Goal: Task Accomplishment & Management: Use online tool/utility

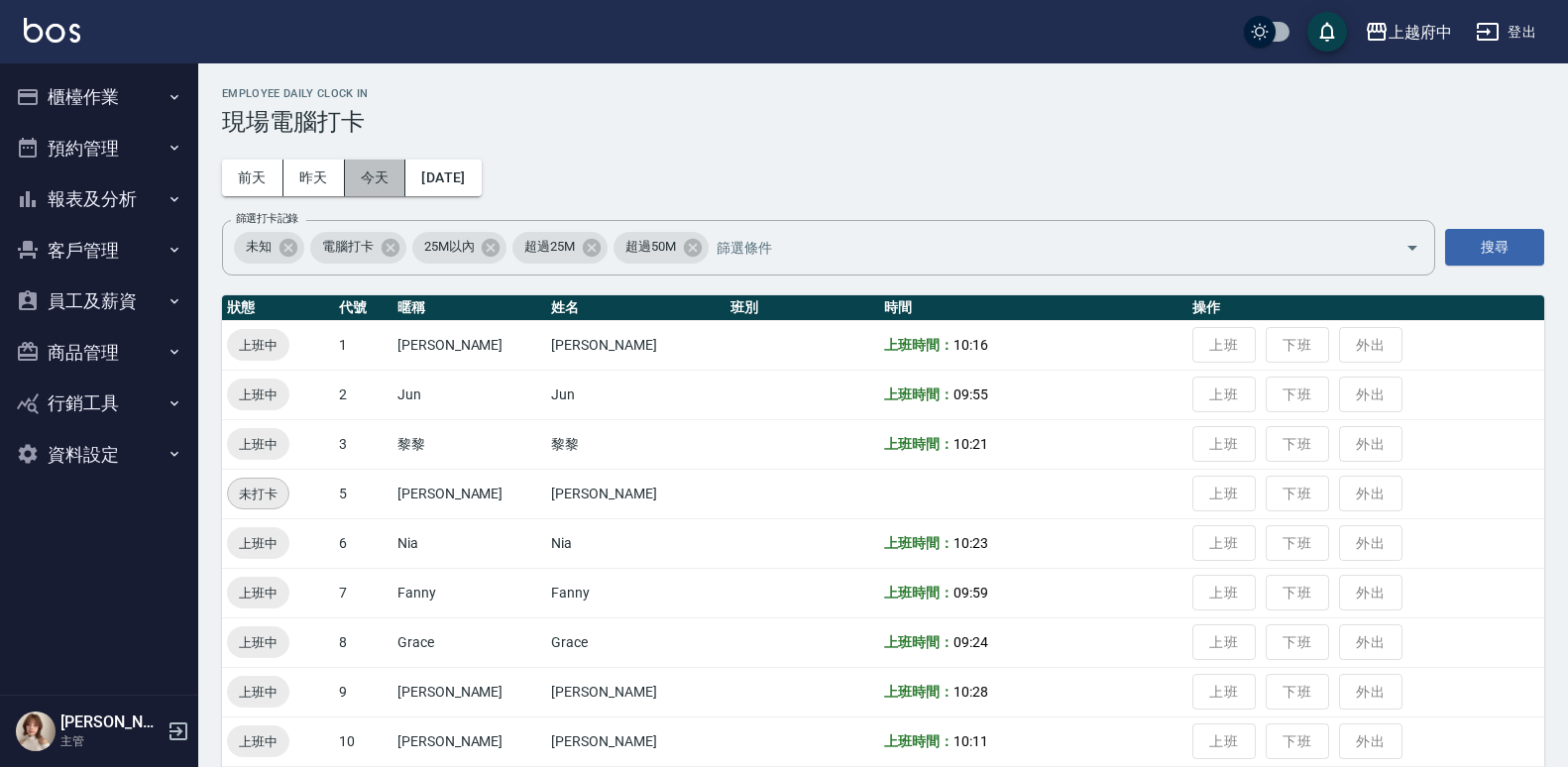
click at [371, 173] on button "今天" at bounding box center [375, 178] width 62 height 37
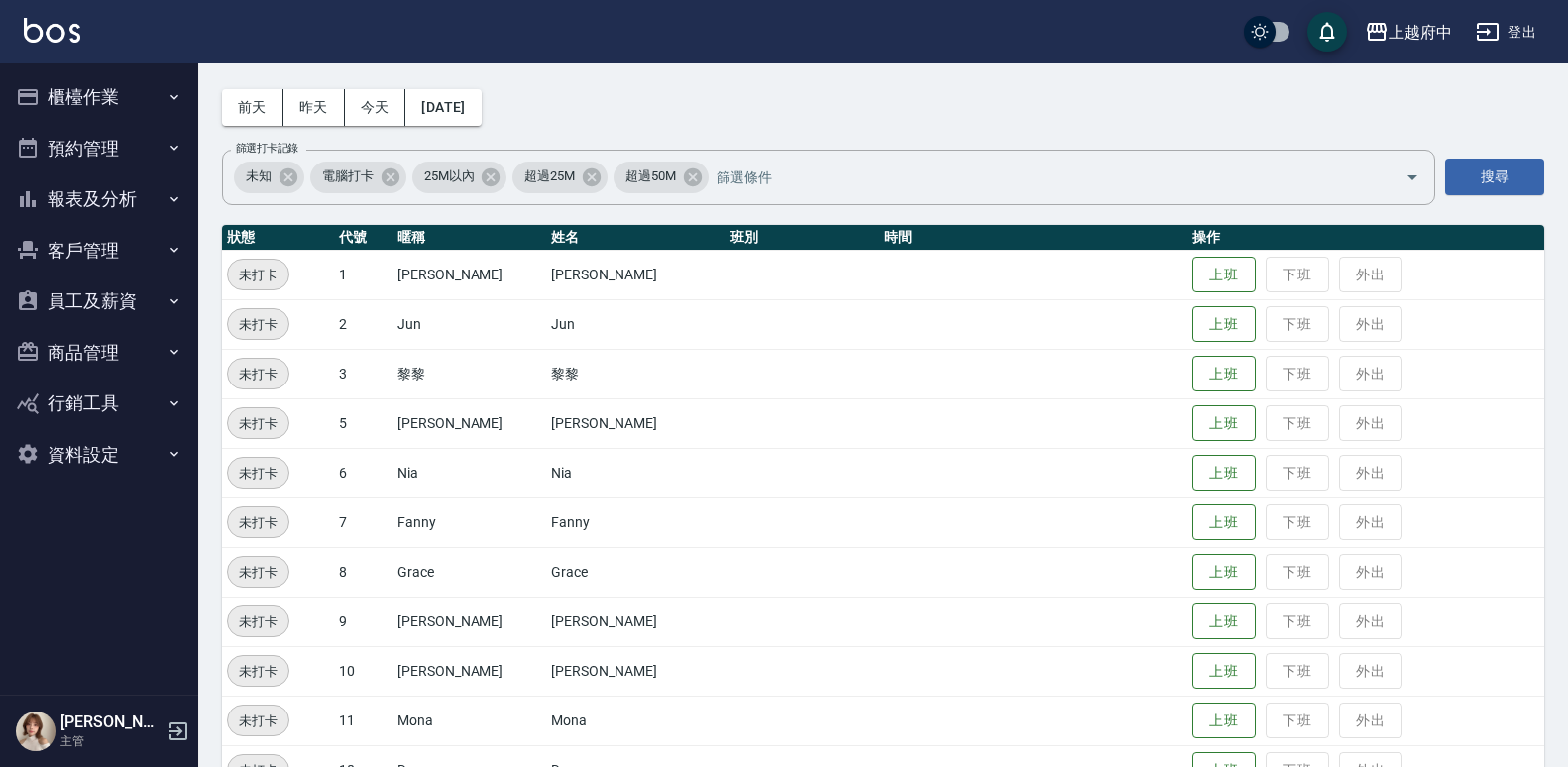
scroll to position [396, 0]
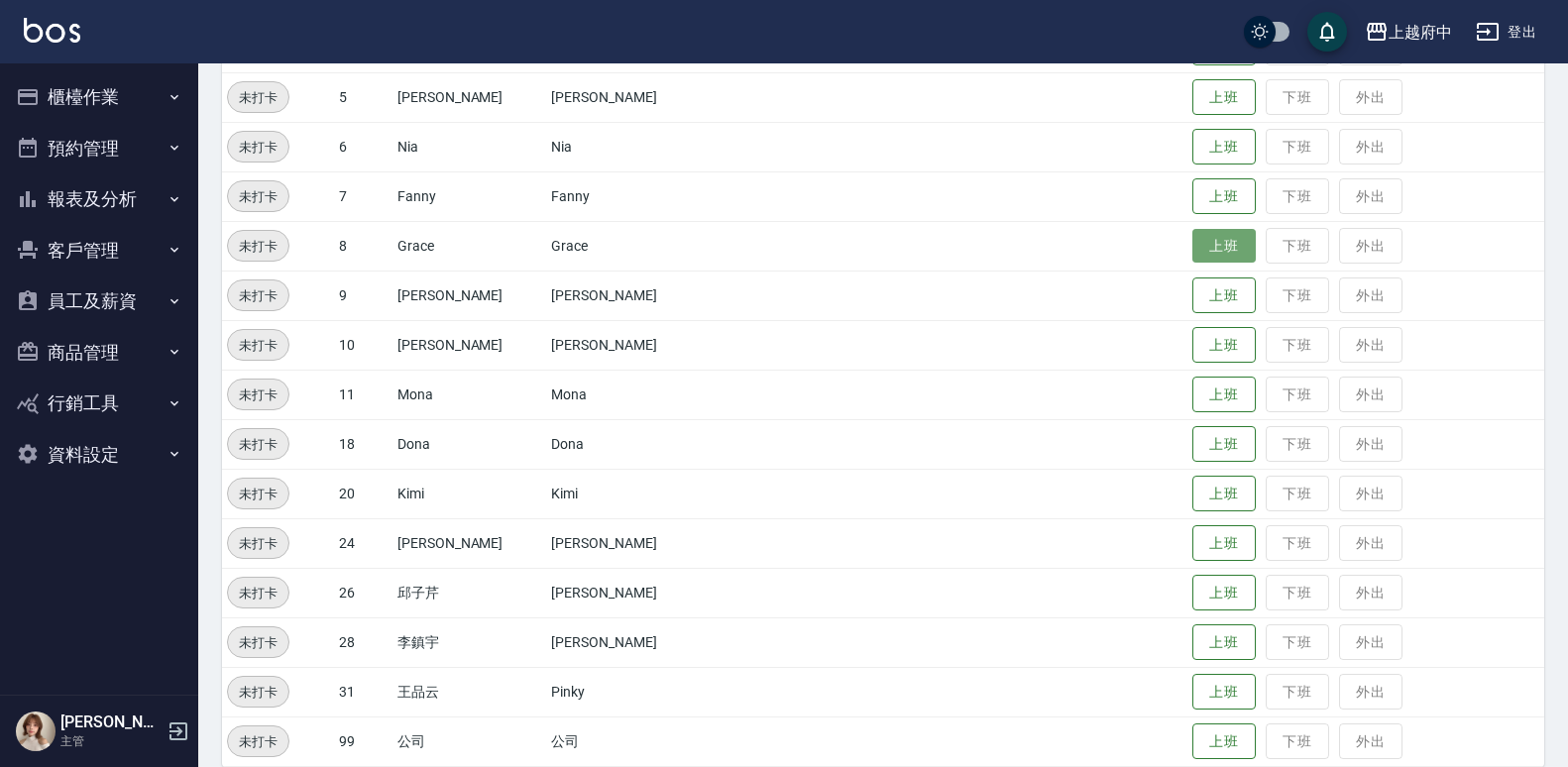
click at [1193, 242] on button "上班" at bounding box center [1224, 246] width 64 height 35
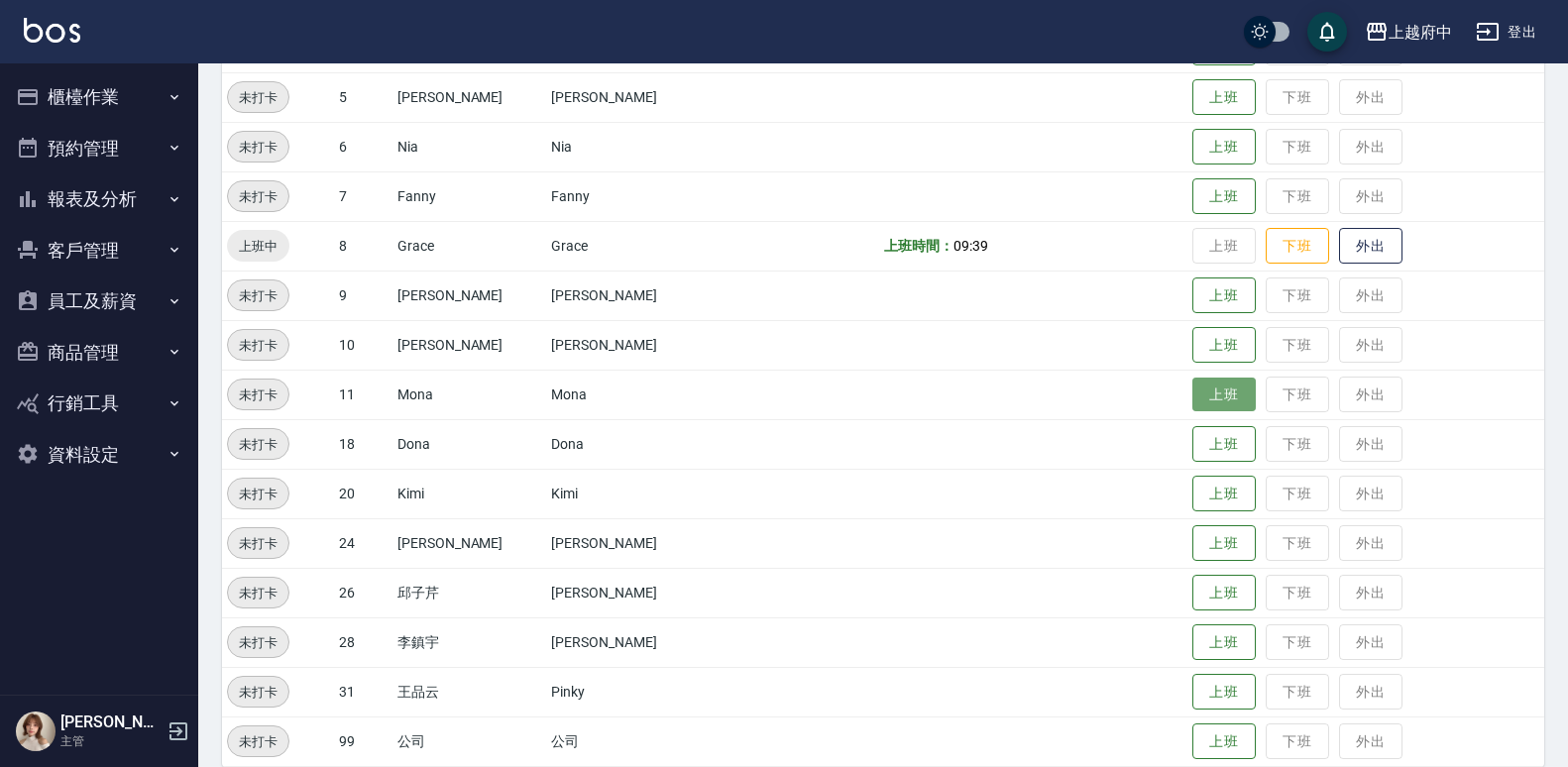
click at [1193, 385] on button "上班" at bounding box center [1224, 394] width 64 height 35
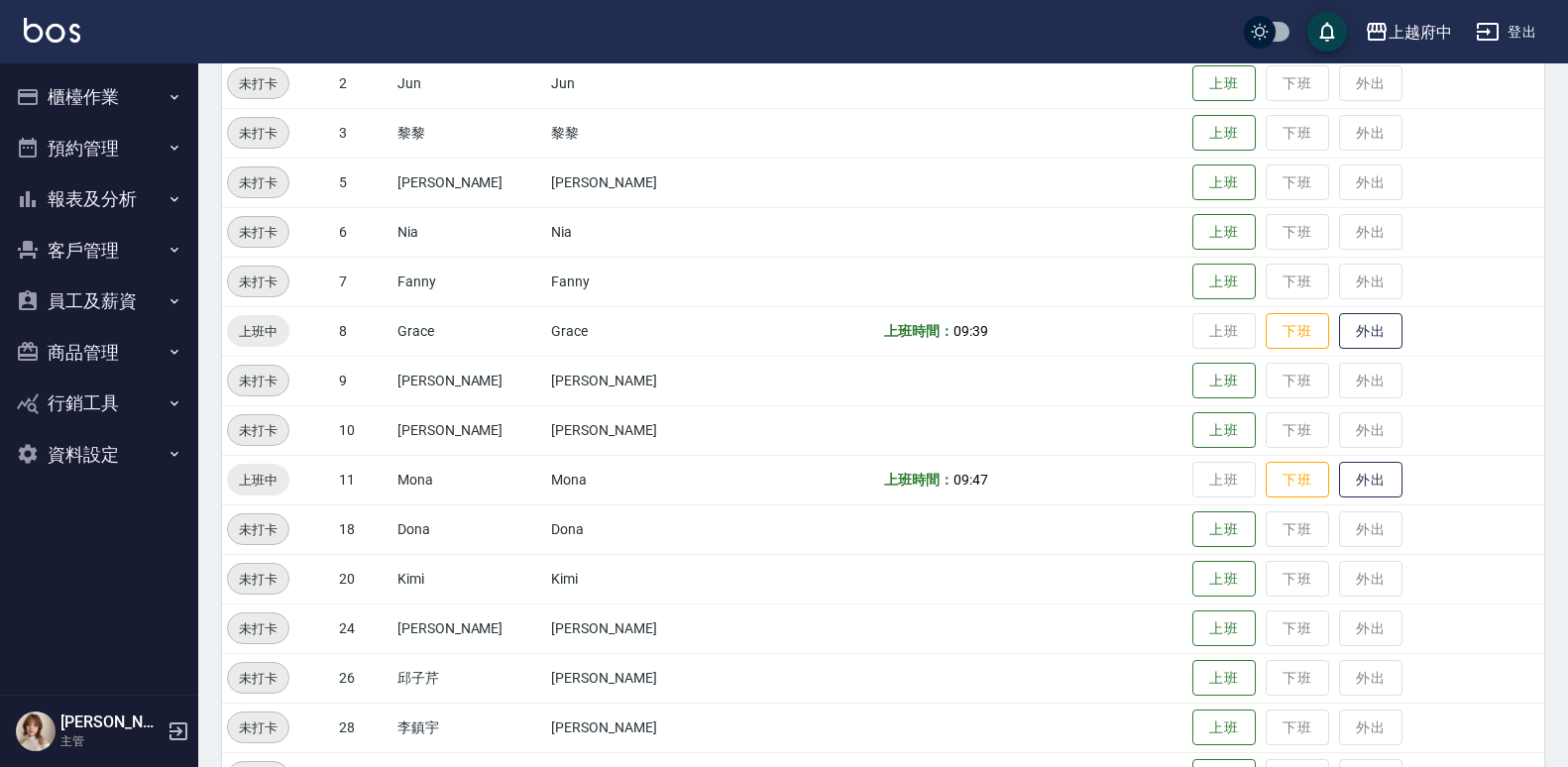
scroll to position [321, 0]
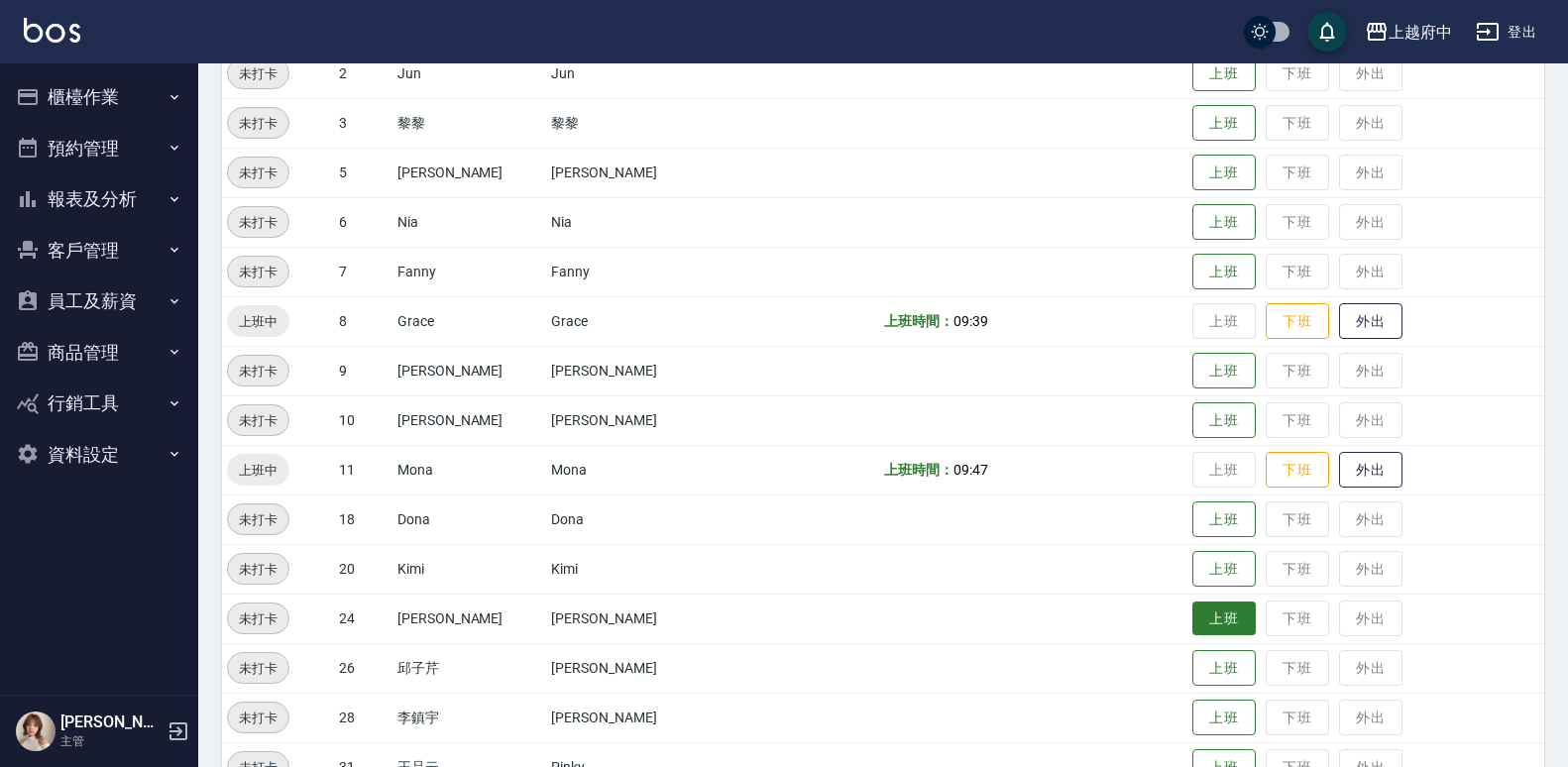
click at [1193, 622] on button "上班" at bounding box center [1224, 619] width 64 height 35
click at [947, 273] on td at bounding box center [1033, 271] width 308 height 50
click at [1204, 62] on div "上越府中 登出" at bounding box center [784, 32] width 1568 height 64
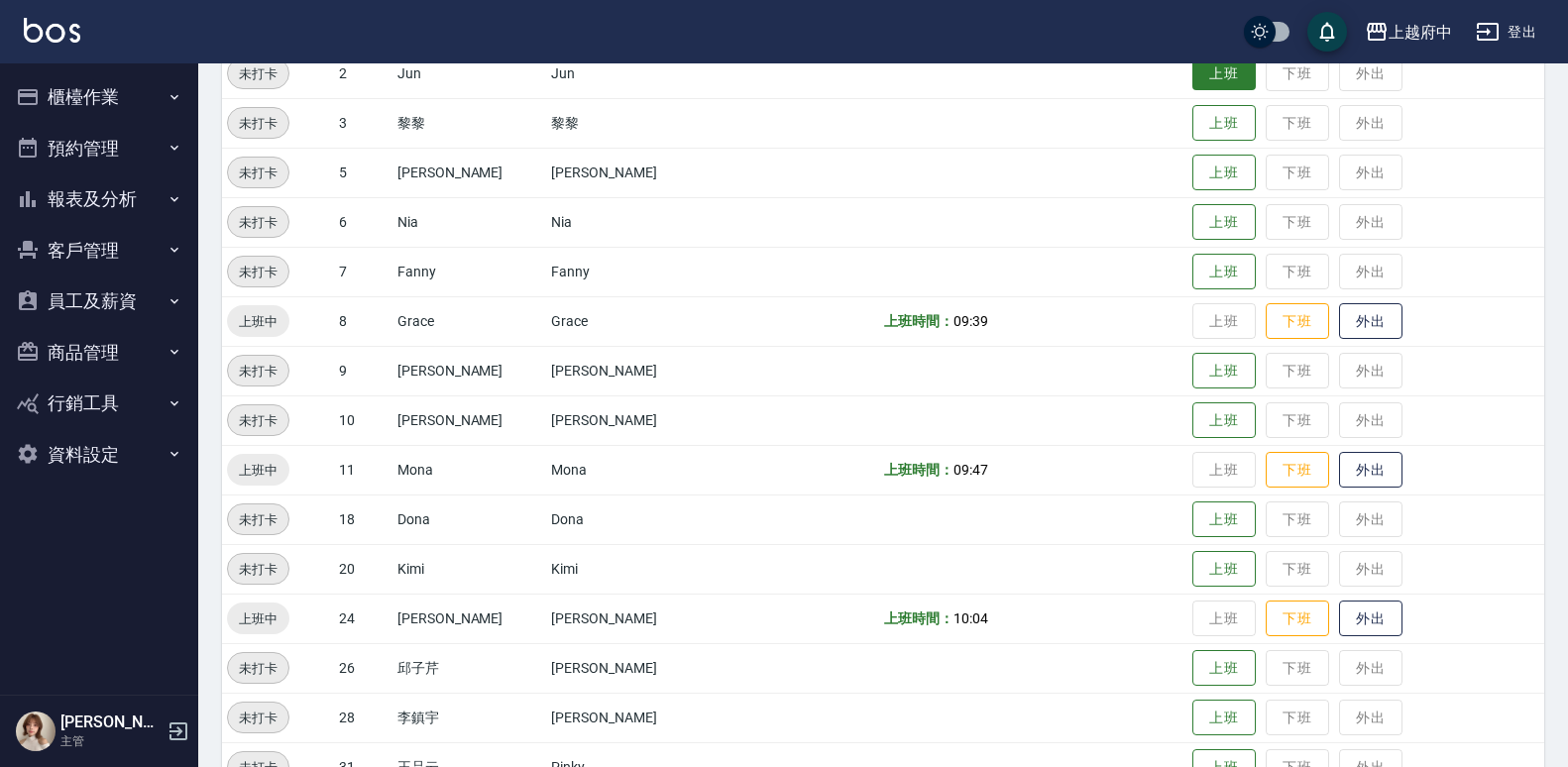
click at [1209, 68] on button "上班" at bounding box center [1224, 74] width 64 height 35
click at [1208, 66] on button "上班" at bounding box center [1224, 74] width 64 height 35
click at [1190, 58] on div "上越府中 登出" at bounding box center [784, 32] width 1568 height 64
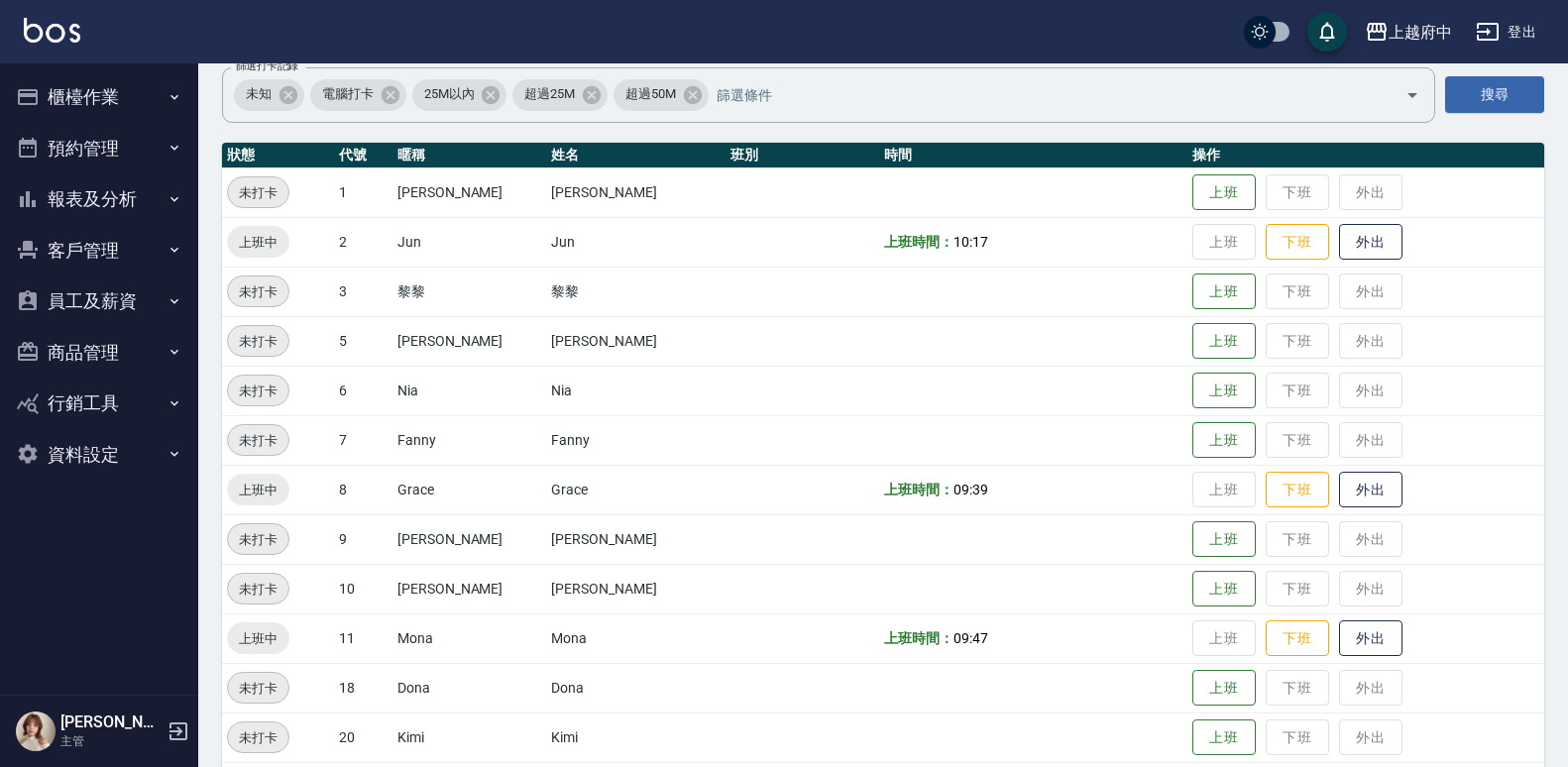
scroll to position [420, 0]
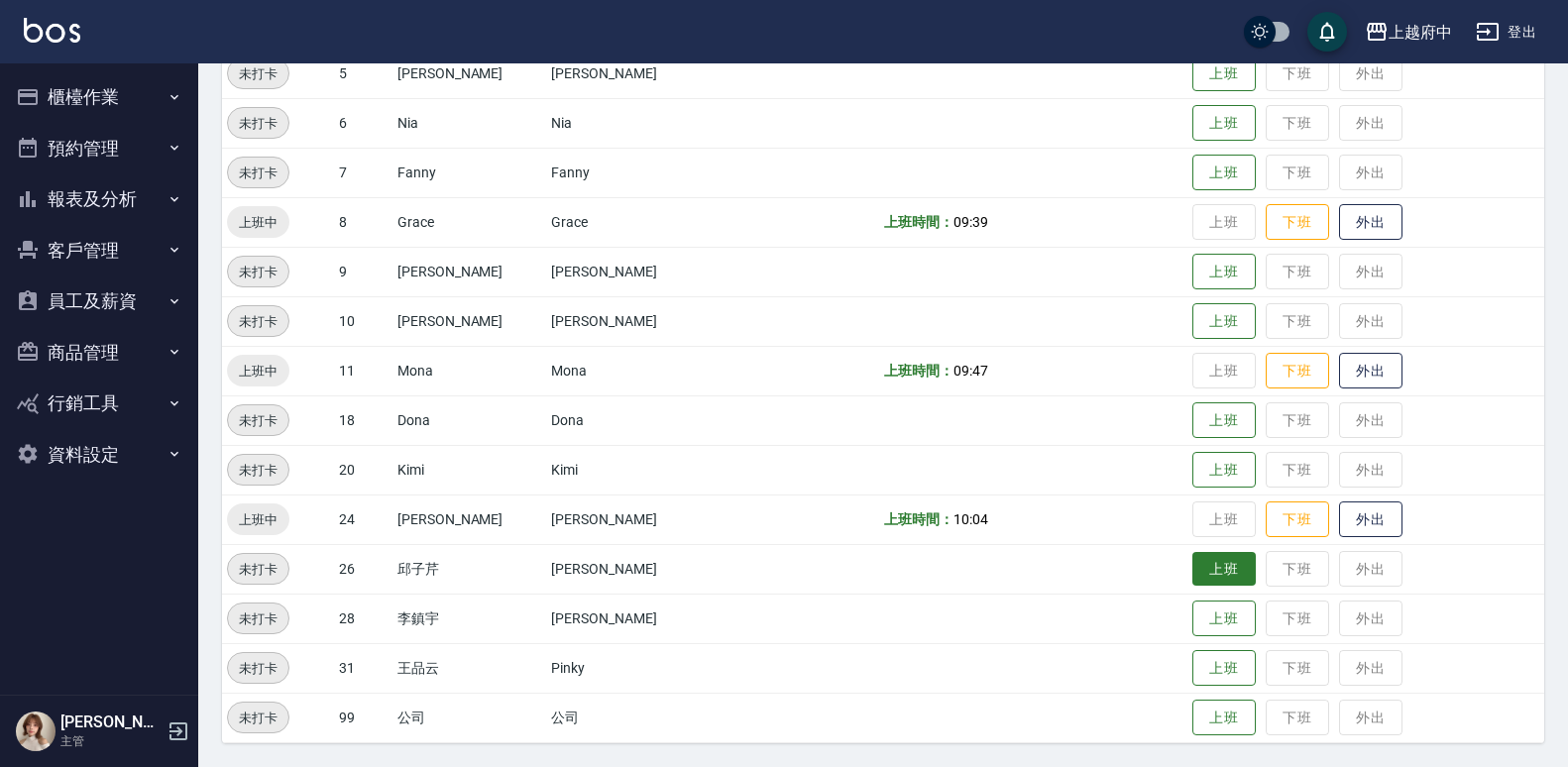
click at [1197, 575] on button "上班" at bounding box center [1224, 569] width 64 height 35
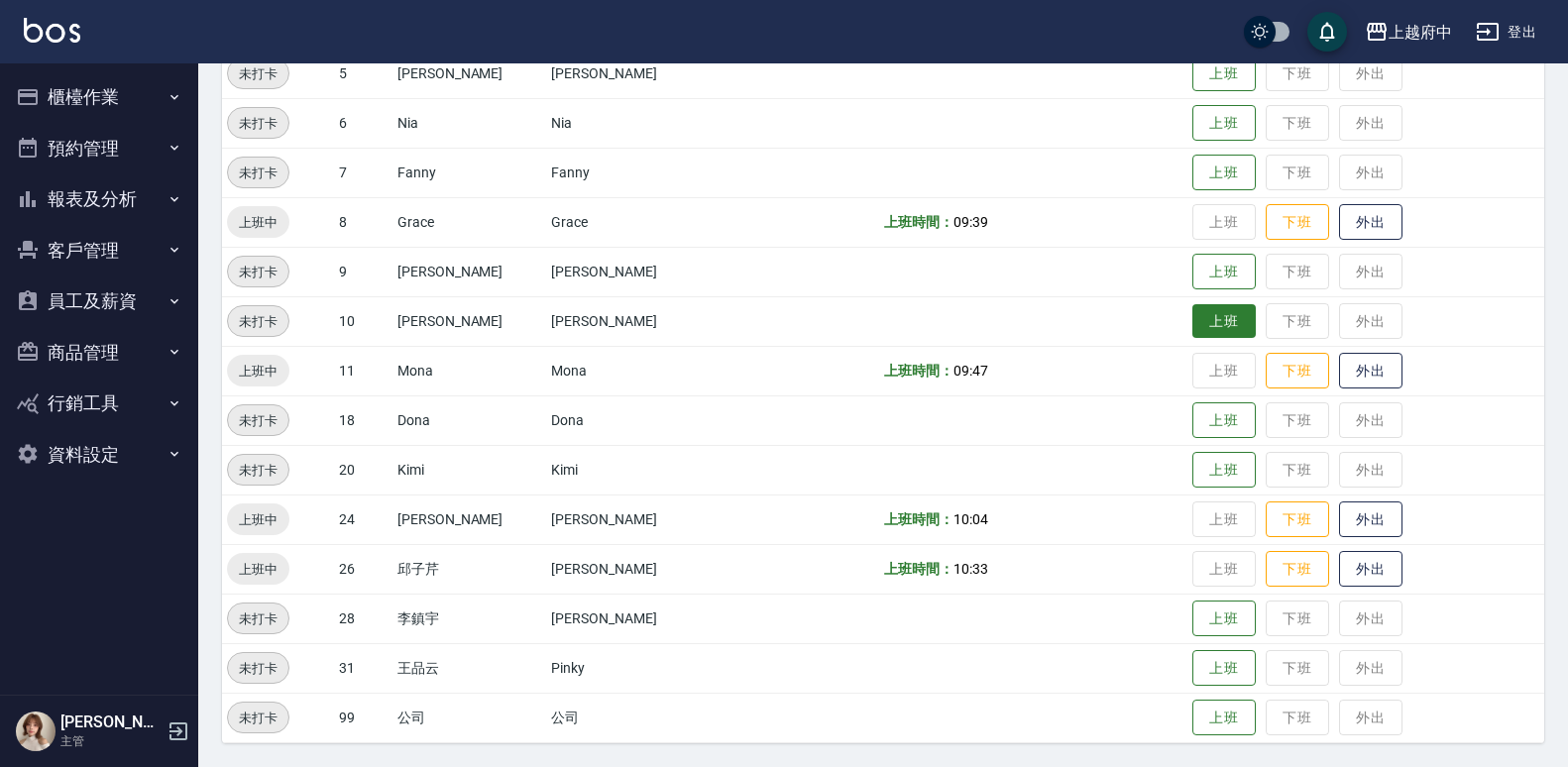
click at [1193, 316] on button "上班" at bounding box center [1224, 321] width 64 height 35
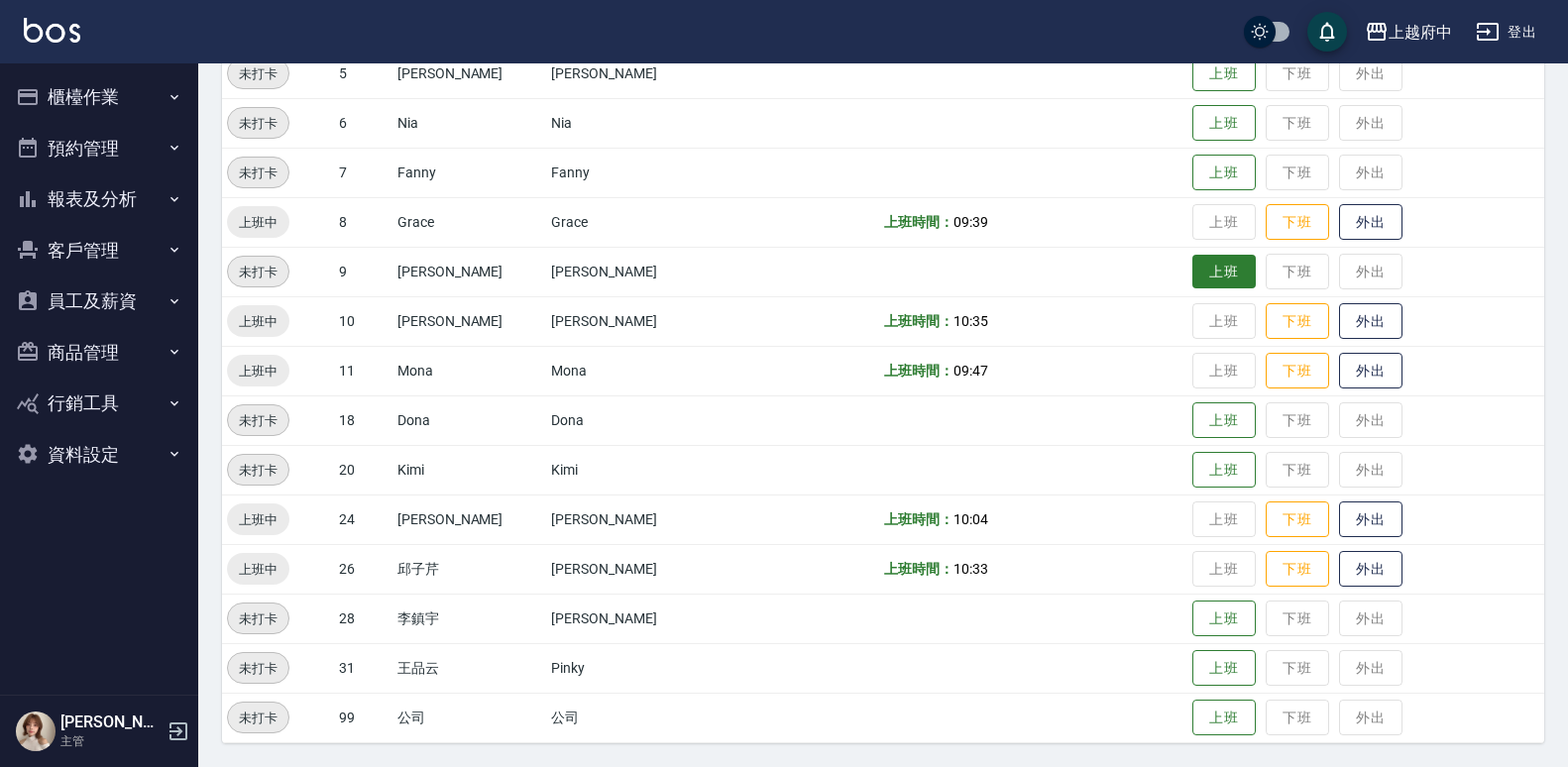
click at [1197, 269] on button "上班" at bounding box center [1224, 271] width 64 height 35
